Goal: Task Accomplishment & Management: Use online tool/utility

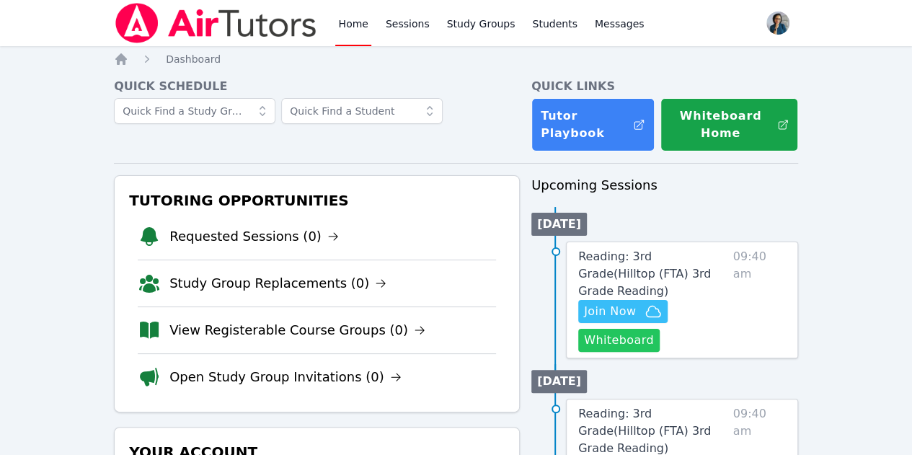
click at [639, 329] on button "Whiteboard" at bounding box center [618, 340] width 81 height 23
click at [631, 303] on span "Join Now" at bounding box center [610, 311] width 52 height 17
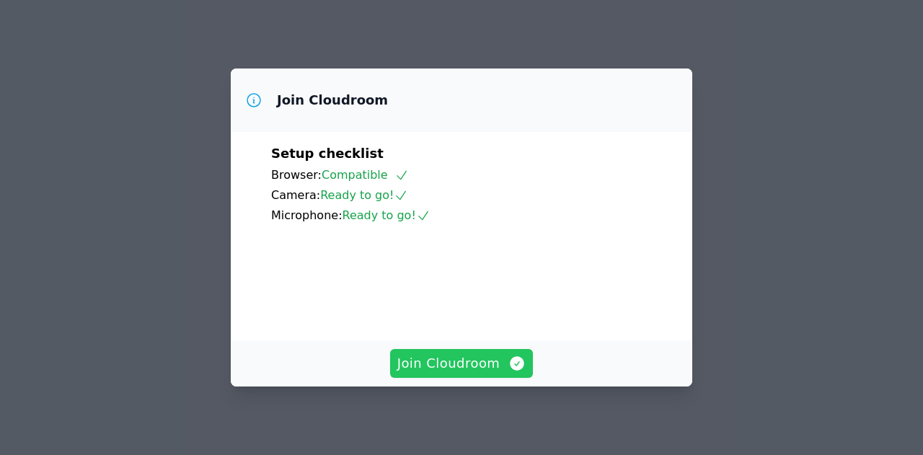
click at [479, 365] on span "Join Cloudroom" at bounding box center [461, 363] width 129 height 20
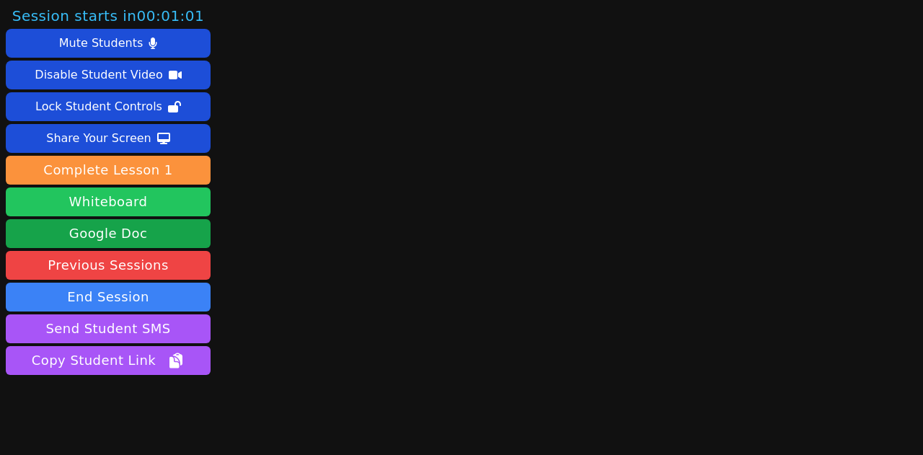
click at [110, 203] on button "Whiteboard" at bounding box center [108, 201] width 205 height 29
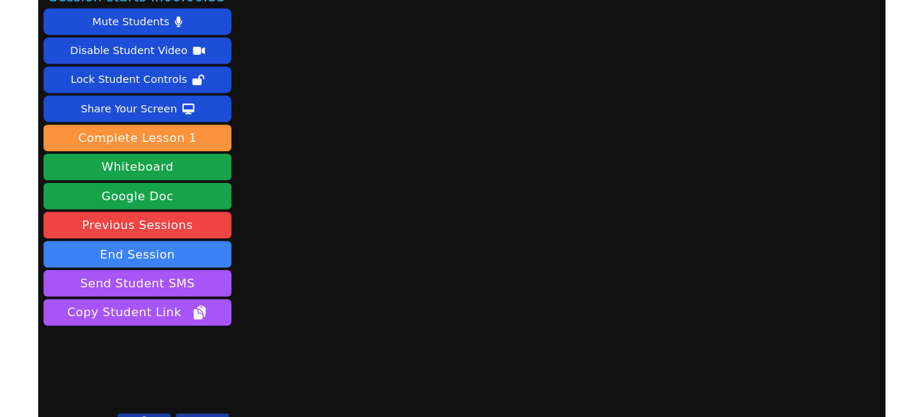
scroll to position [43, 0]
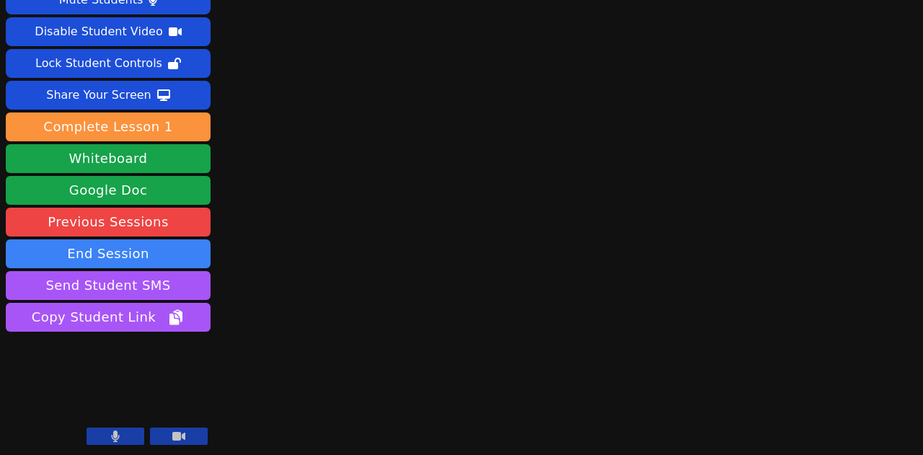
click at [112, 433] on icon at bounding box center [115, 436] width 9 height 12
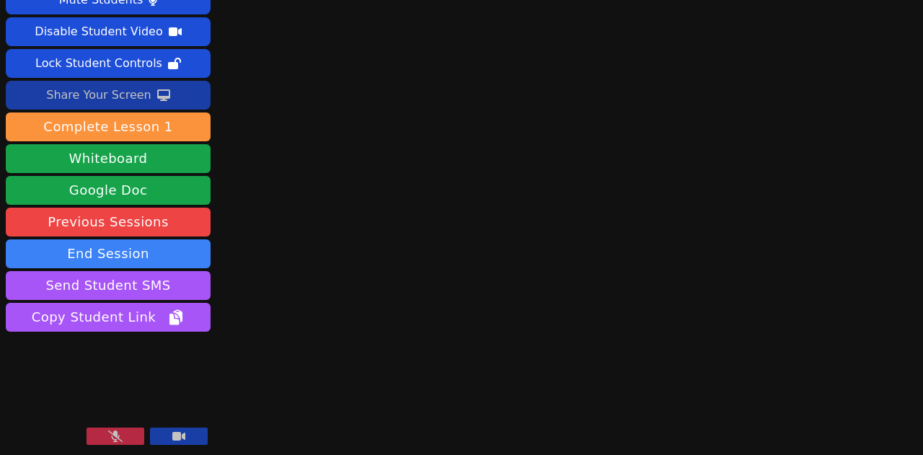
click at [115, 91] on div "Share Your Screen" at bounding box center [98, 95] width 105 height 23
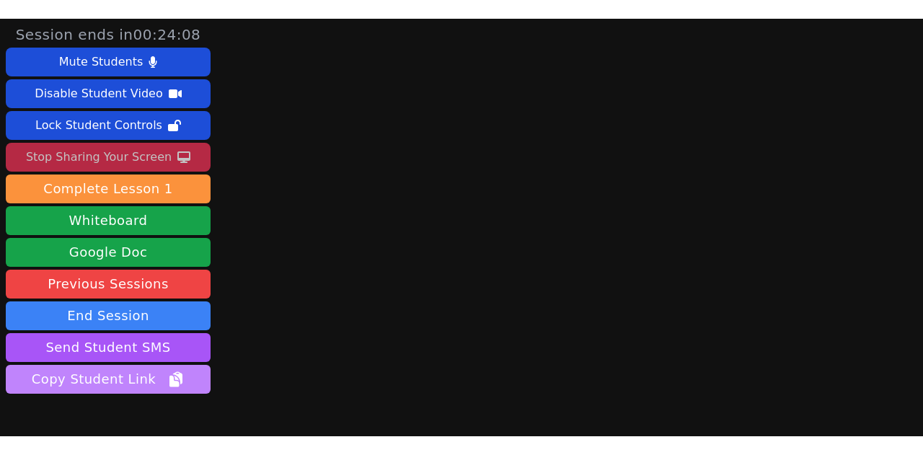
scroll to position [81, 0]
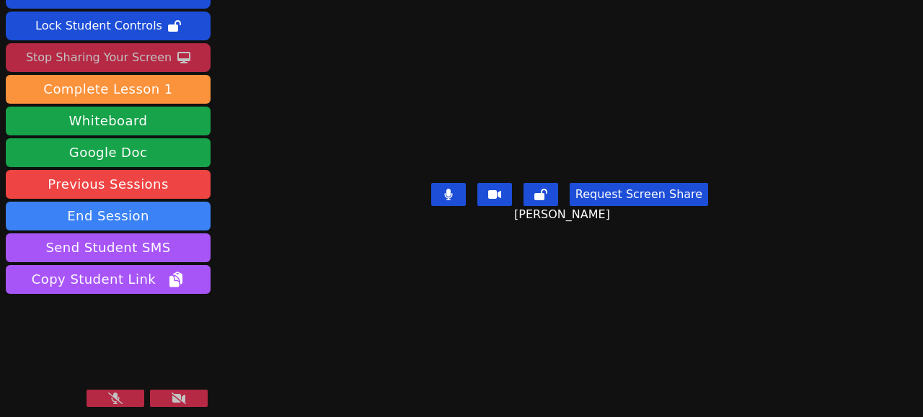
drag, startPoint x: 115, startPoint y: 397, endPoint x: 124, endPoint y: 394, distance: 9.1
click at [115, 397] on icon at bounding box center [115, 399] width 14 height 12
click at [185, 394] on icon at bounding box center [179, 399] width 14 height 12
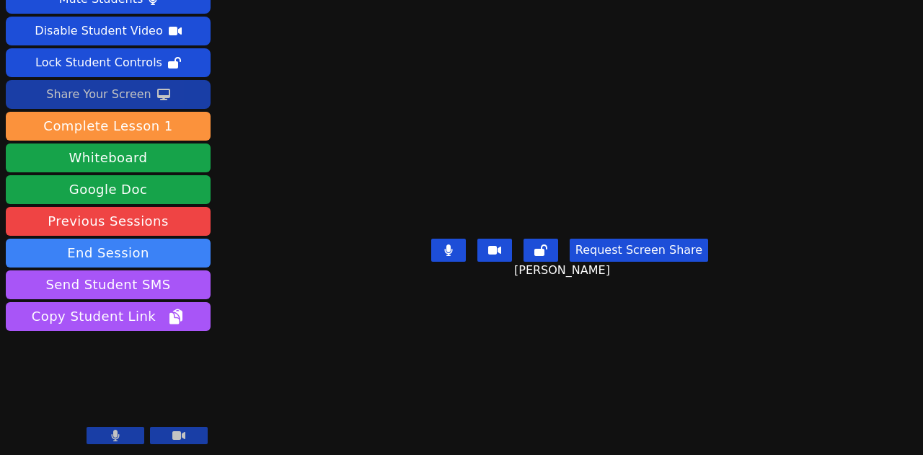
scroll to position [43, 0]
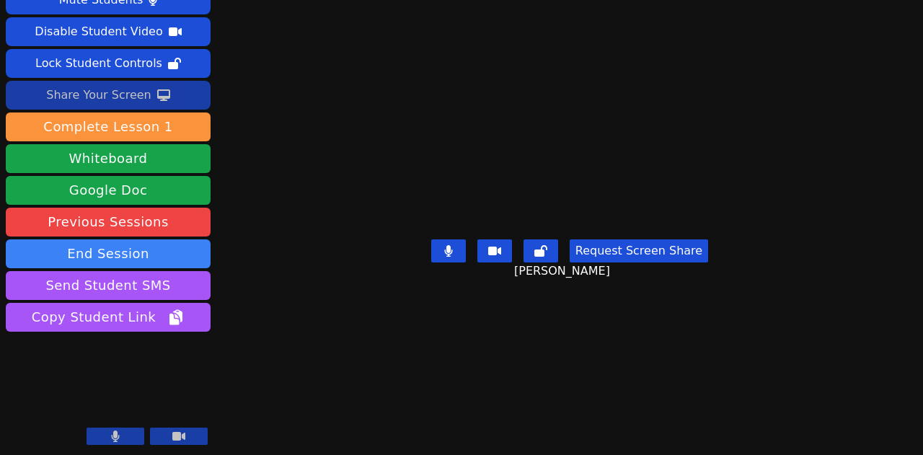
click at [110, 95] on div "Share Your Screen" at bounding box center [98, 95] width 105 height 23
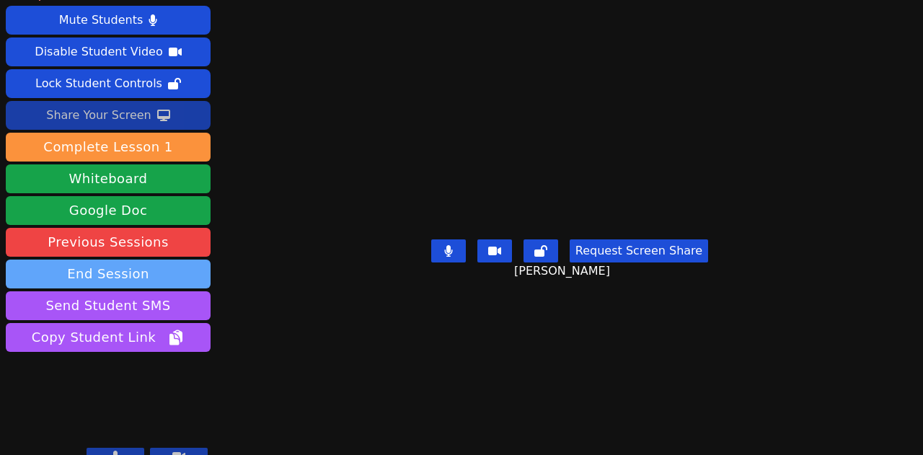
click at [125, 259] on button "End Session" at bounding box center [108, 273] width 205 height 29
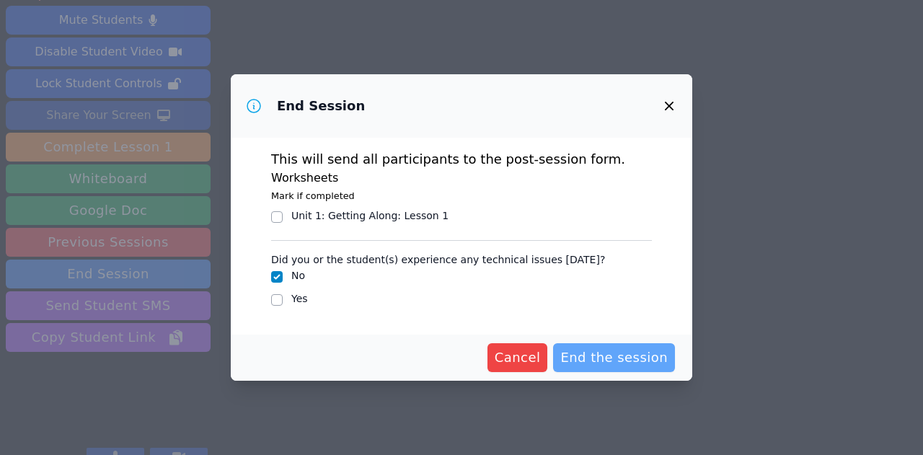
click at [630, 355] on span "End the session" at bounding box center [613, 357] width 107 height 20
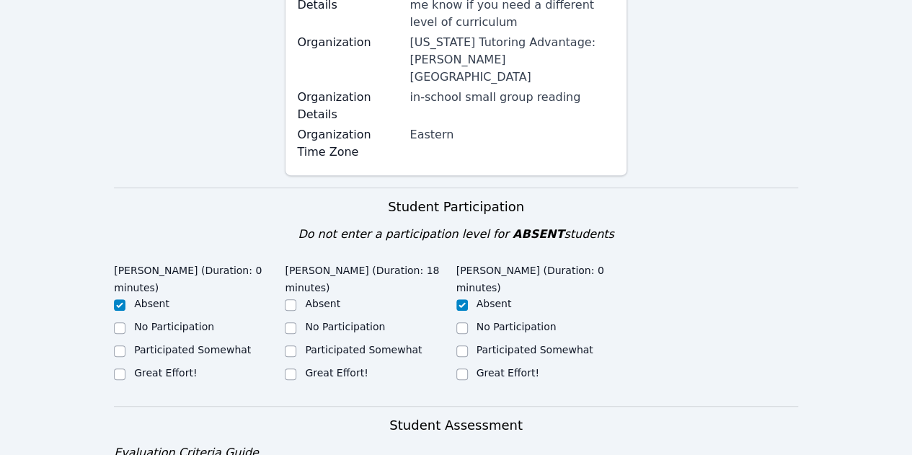
scroll to position [288, 0]
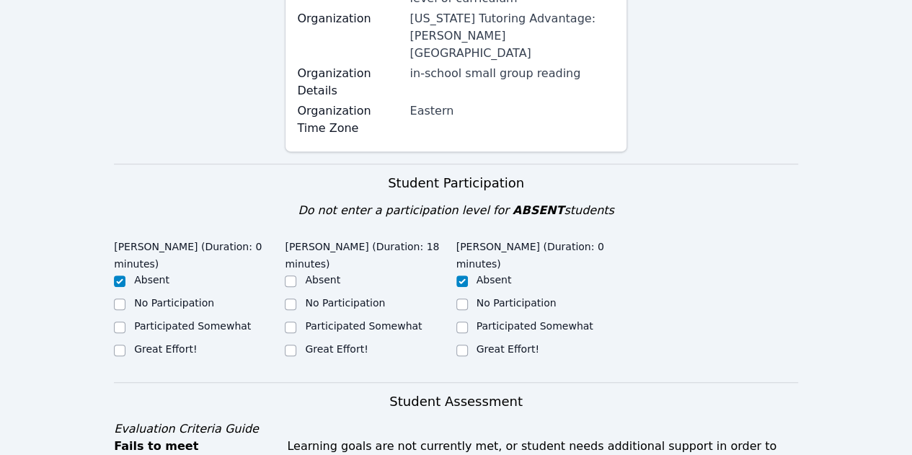
click at [298, 342] on div "Great Effort!" at bounding box center [370, 350] width 171 height 17
click at [291, 345] on input "Great Effort!" at bounding box center [291, 351] width 12 height 12
checkbox input "true"
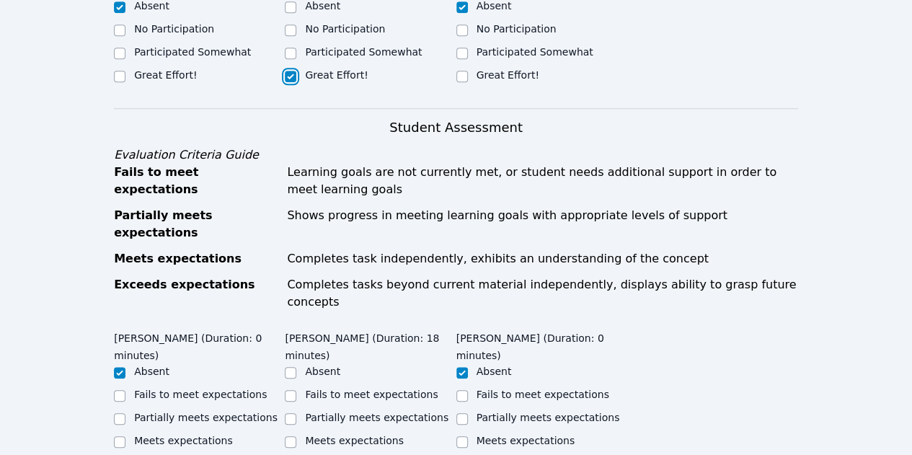
scroll to position [577, 0]
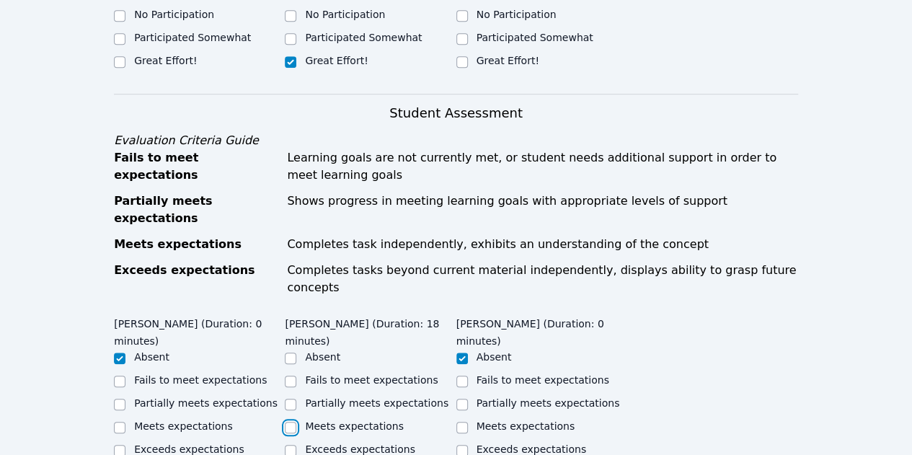
click at [290, 422] on input "Meets expectations" at bounding box center [291, 428] width 12 height 12
checkbox input "true"
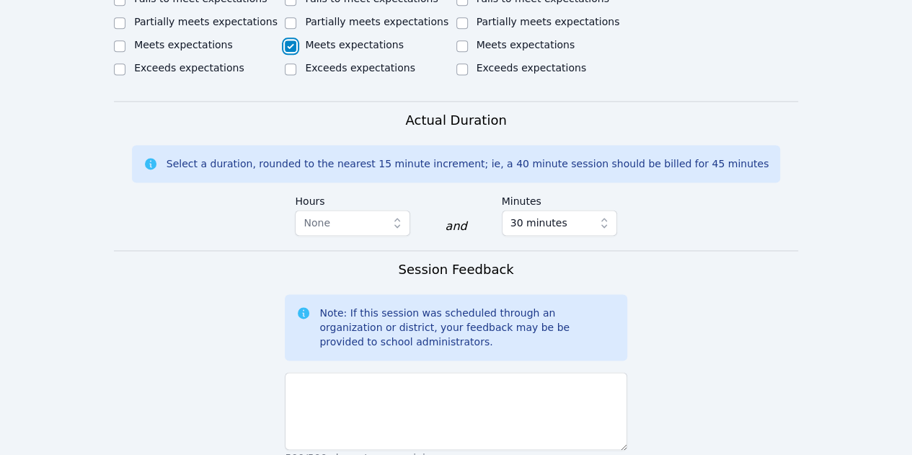
scroll to position [1009, 0]
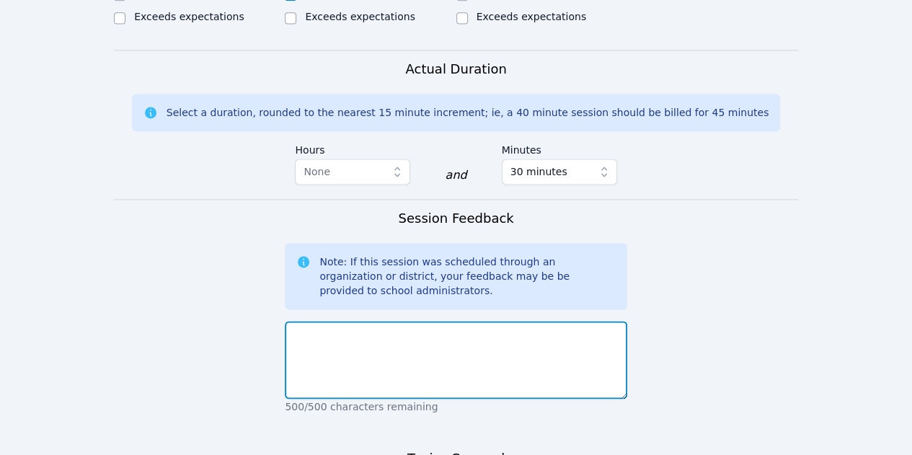
click at [456, 321] on textarea at bounding box center [456, 360] width 342 height 78
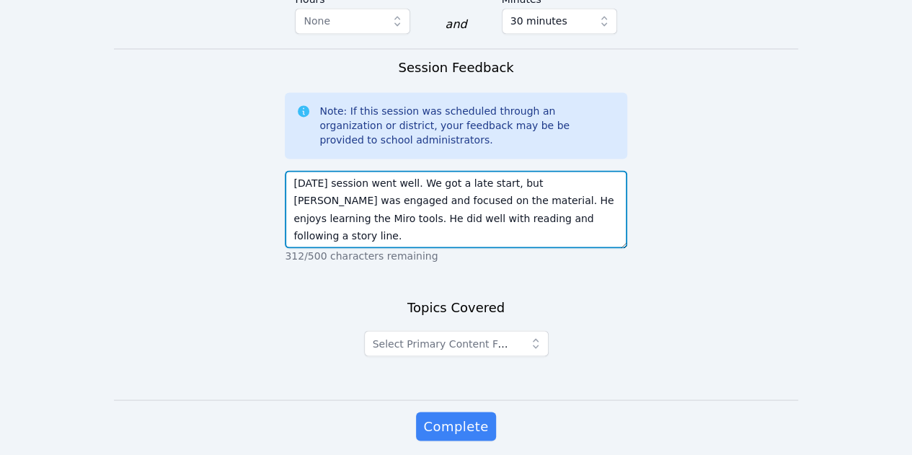
scroll to position [1160, 0]
type textarea "Today's session went well. We got a late start, but Michael was engaged and foc…"
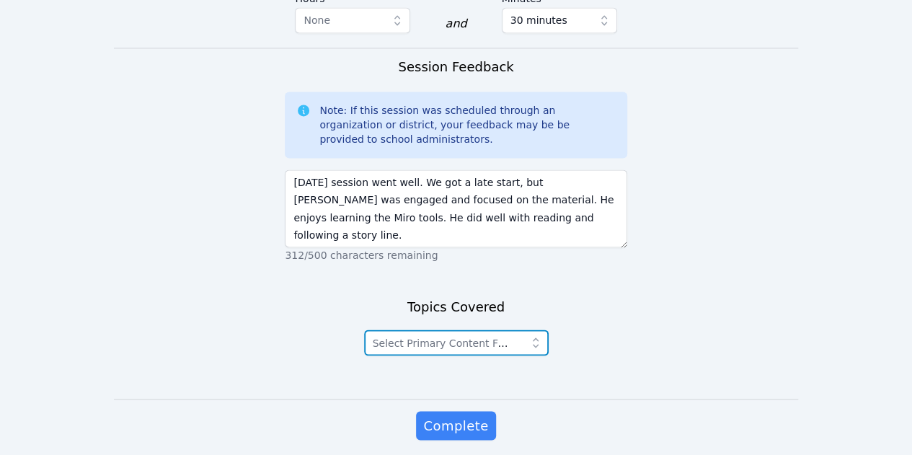
click at [535, 335] on icon "button" at bounding box center [535, 342] width 14 height 14
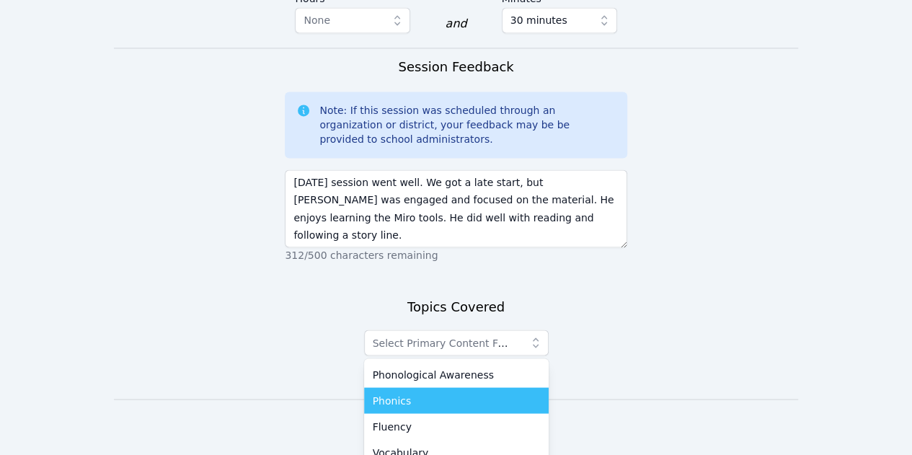
click at [441, 393] on div "Phonics" at bounding box center [456, 400] width 167 height 14
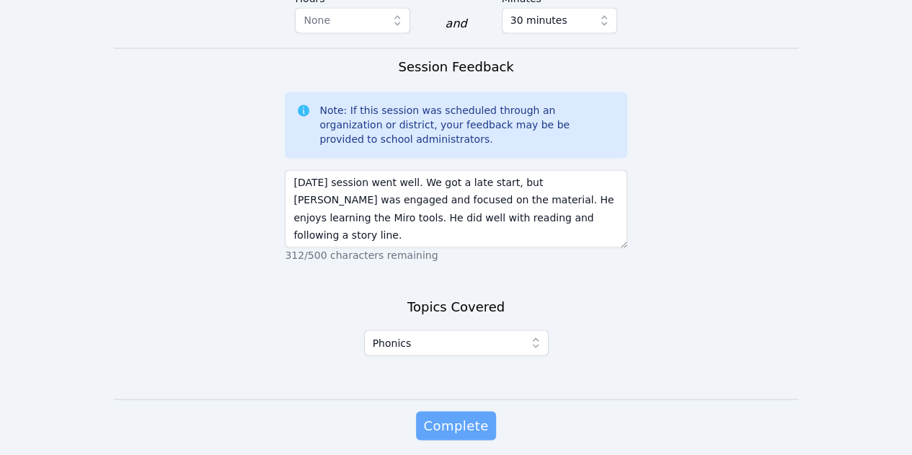
click at [457, 415] on span "Complete" at bounding box center [455, 425] width 65 height 20
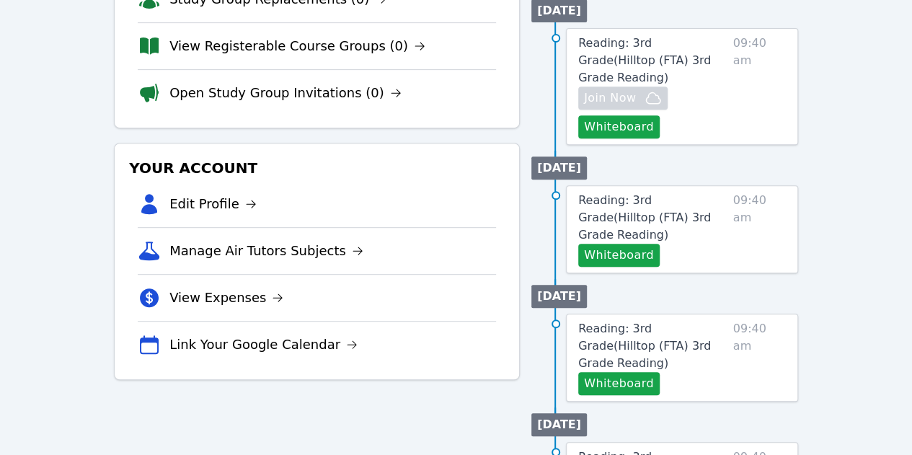
scroll to position [216, 0]
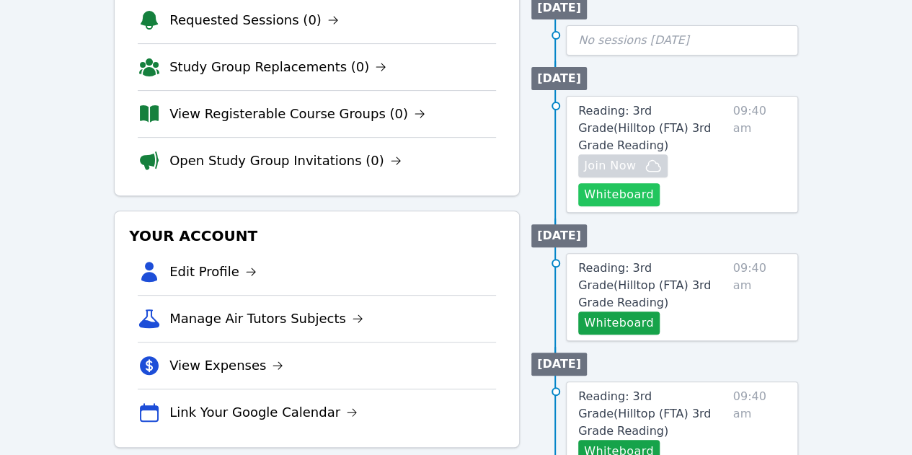
click at [621, 183] on button "Whiteboard" at bounding box center [618, 194] width 81 height 23
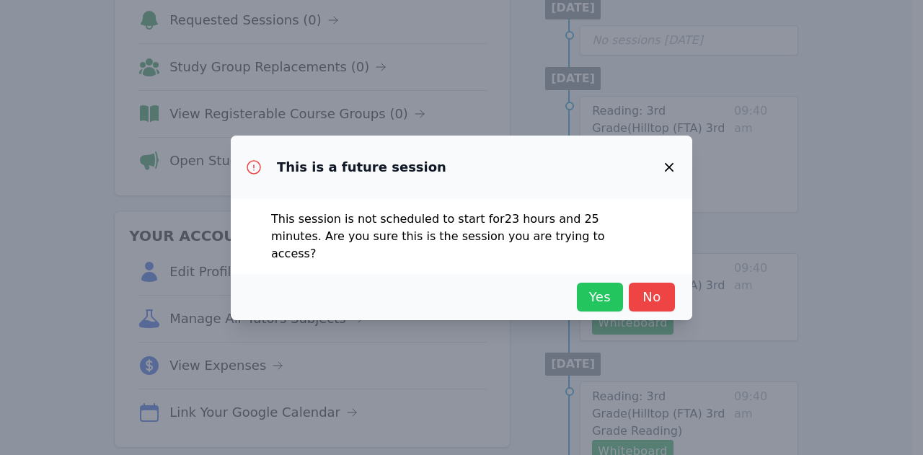
click at [598, 290] on span "Yes" at bounding box center [600, 297] width 32 height 20
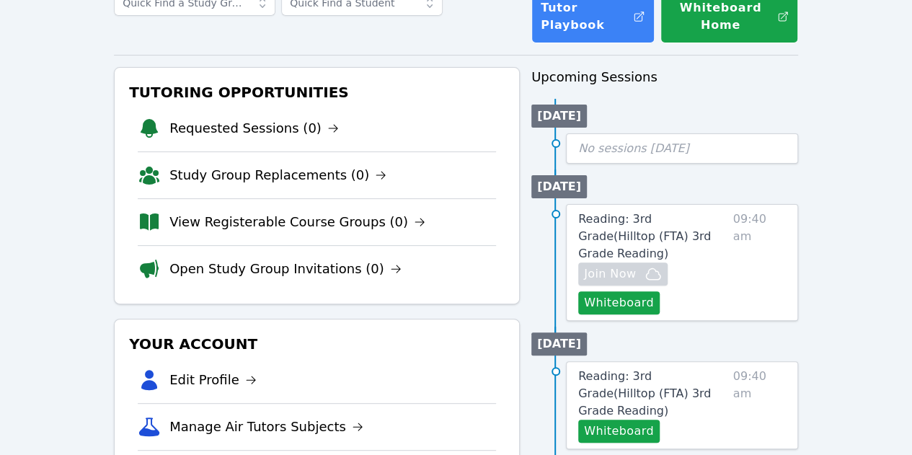
scroll to position [0, 0]
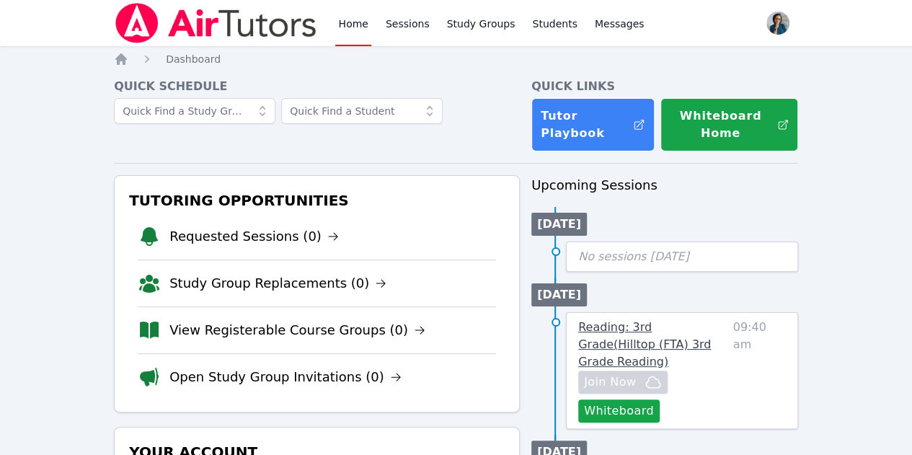
click at [701, 328] on span "Reading: 3rd Grade ( Hilltop (FTA) 3rd Grade Reading )" at bounding box center [644, 344] width 133 height 48
